Goal: Navigation & Orientation: Find specific page/section

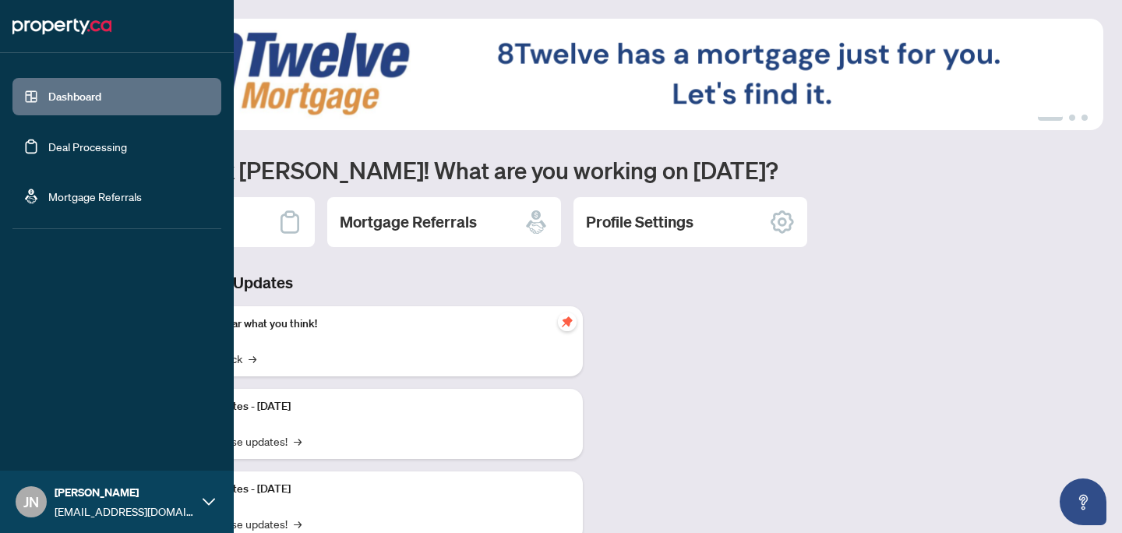
click at [89, 90] on link "Dashboard" at bounding box center [74, 97] width 53 height 14
click at [68, 143] on link "Deal Processing" at bounding box center [87, 146] width 79 height 14
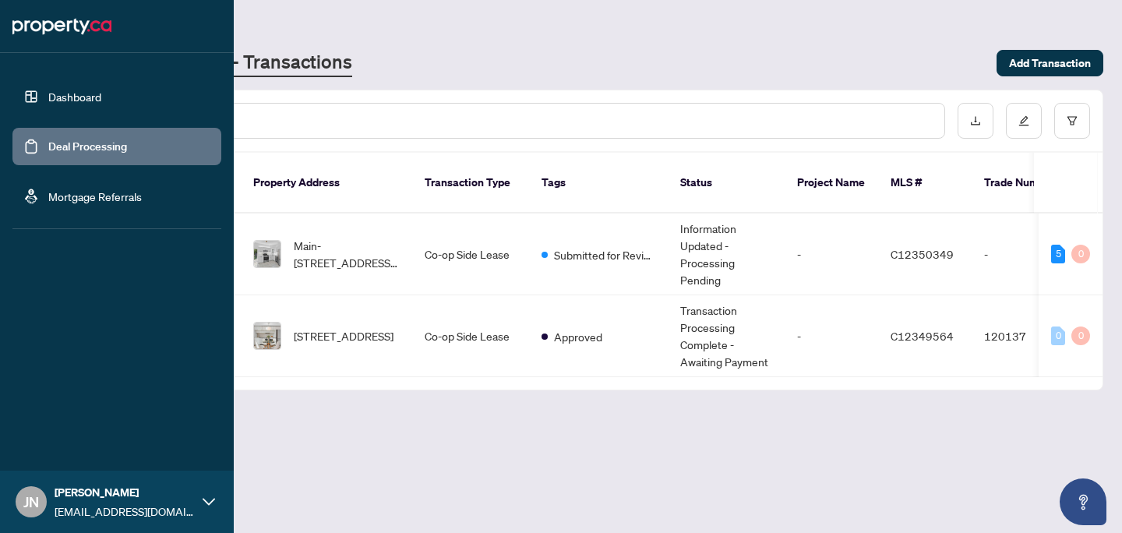
click at [74, 104] on link "Dashboard" at bounding box center [74, 97] width 53 height 14
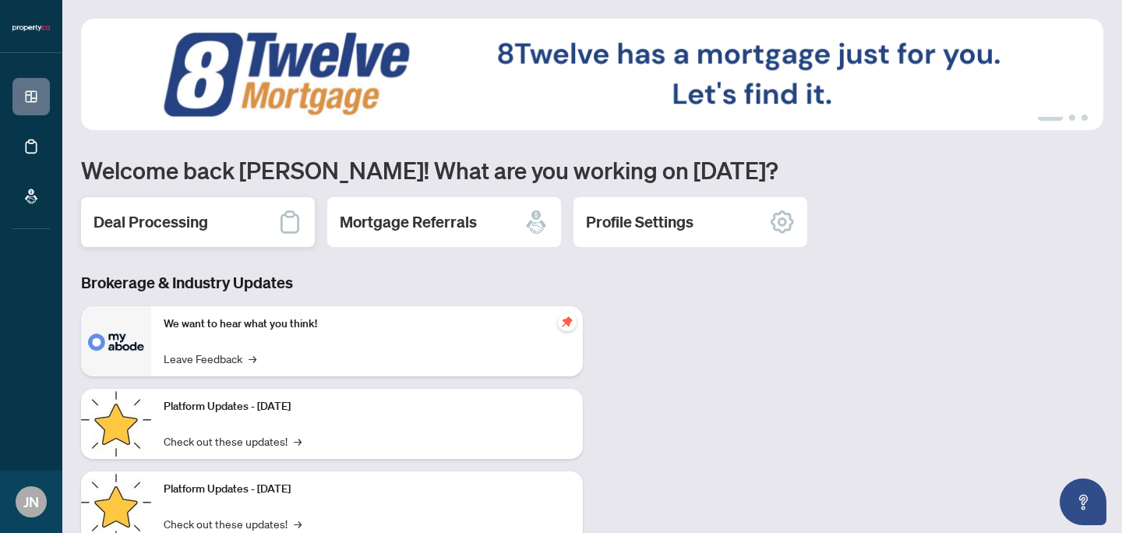
click at [270, 215] on div "Deal Processing" at bounding box center [198, 222] width 234 height 50
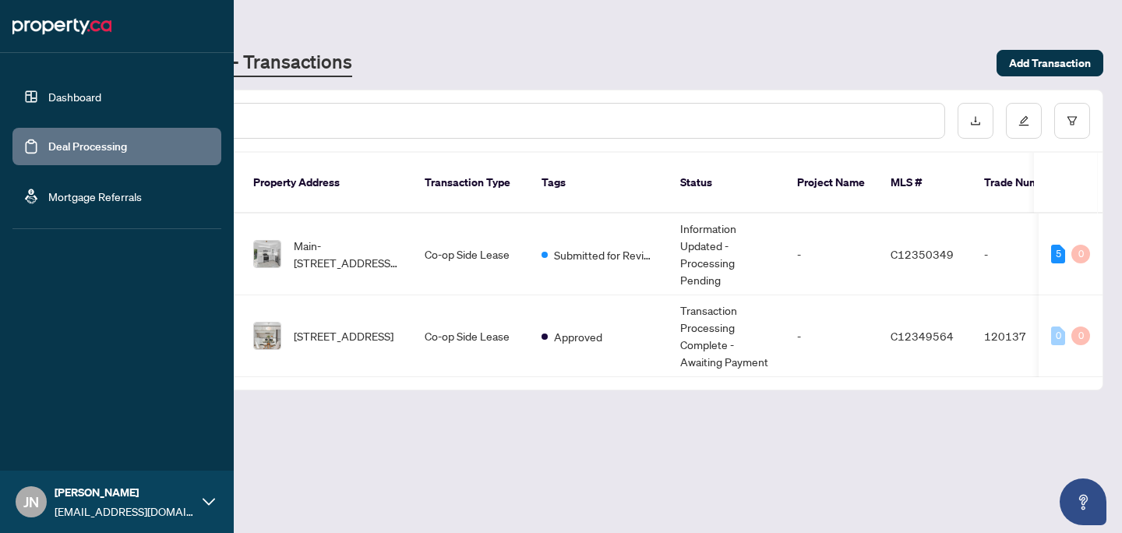
click at [48, 194] on link "Mortgage Referrals" at bounding box center [95, 196] width 94 height 14
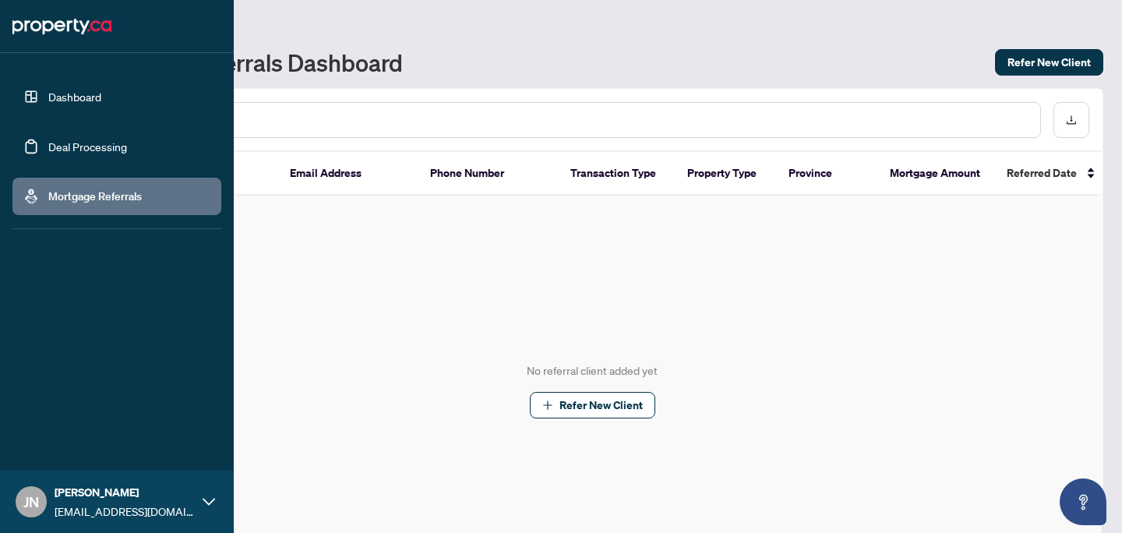
click at [60, 139] on link "Deal Processing" at bounding box center [87, 146] width 79 height 14
